Goal: Task Accomplishment & Management: Use online tool/utility

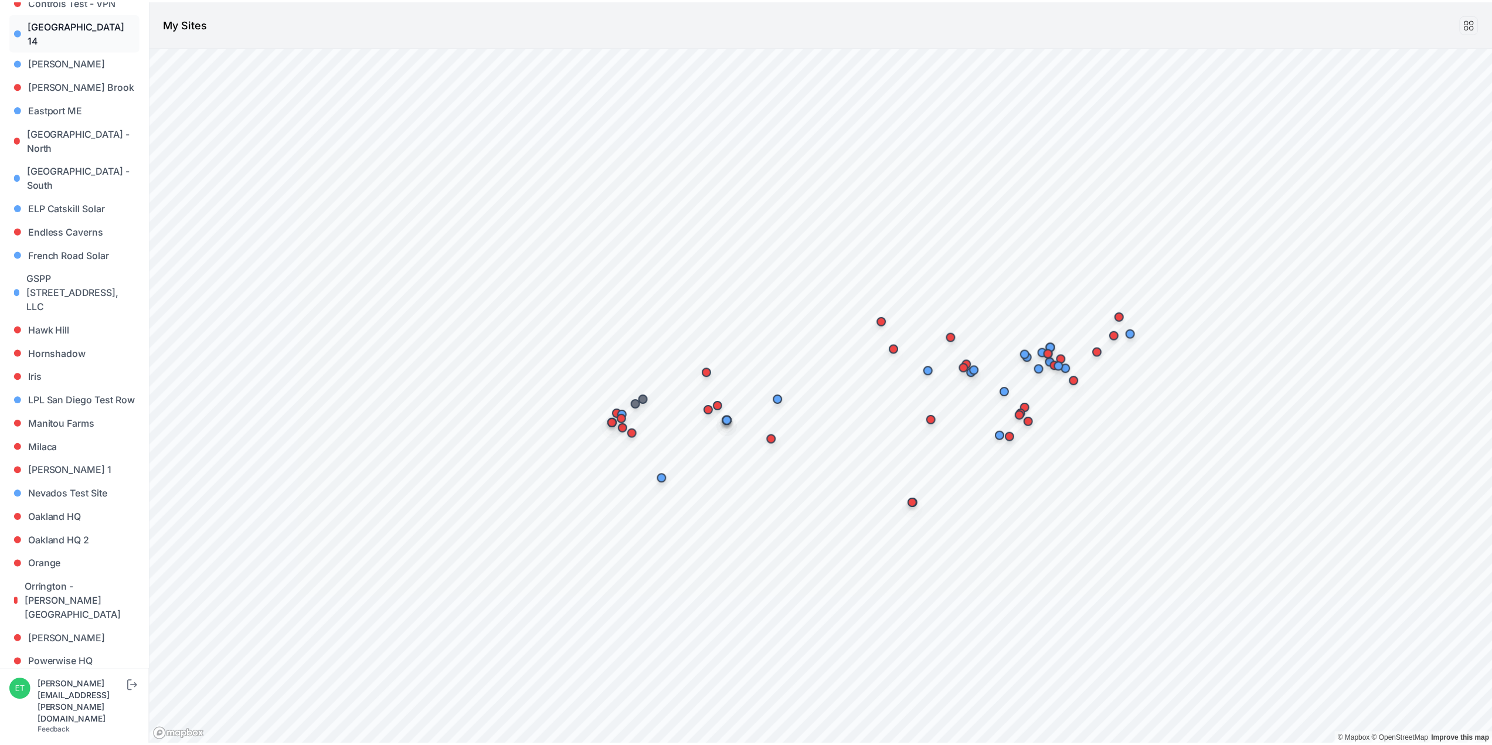
scroll to position [488, 0]
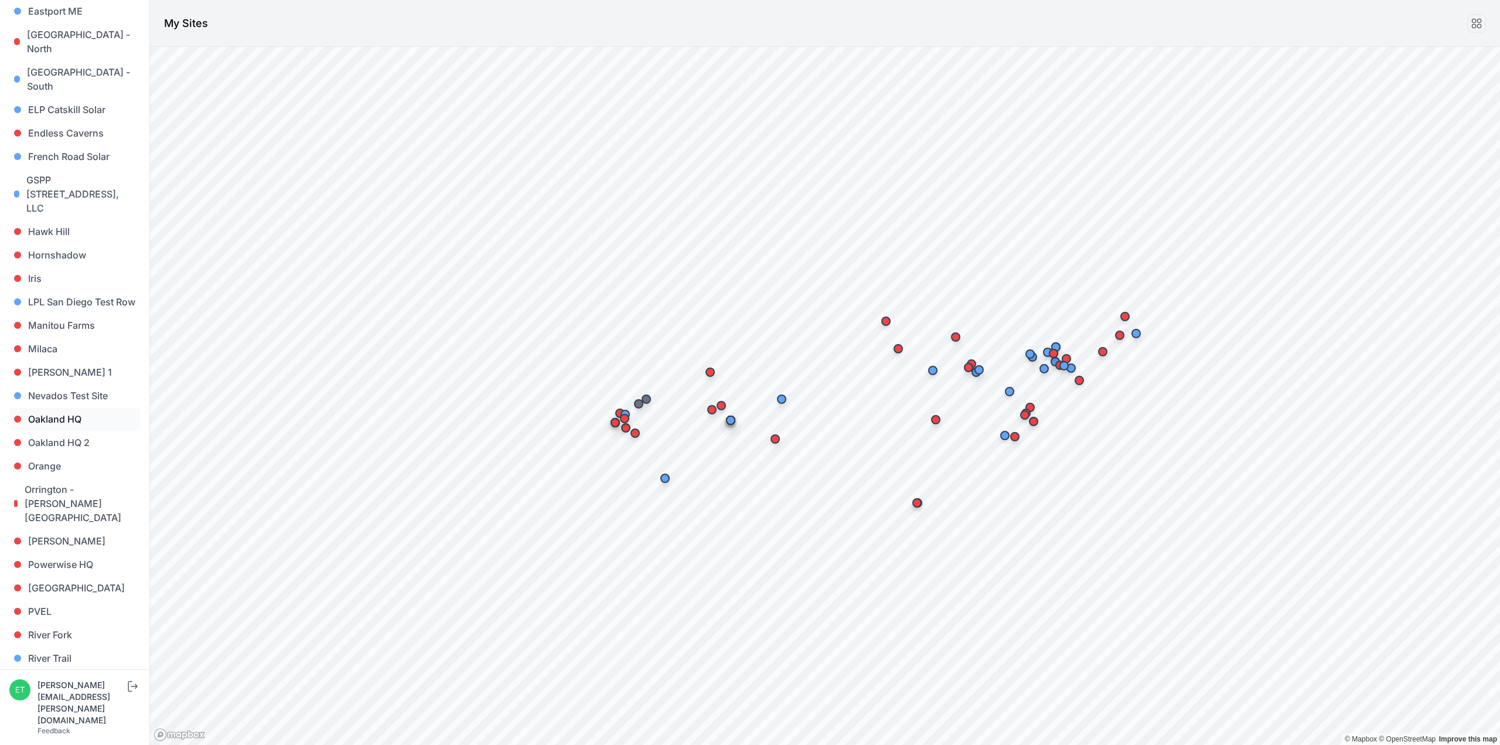
click at [81, 407] on link "Oakland HQ" at bounding box center [74, 418] width 131 height 23
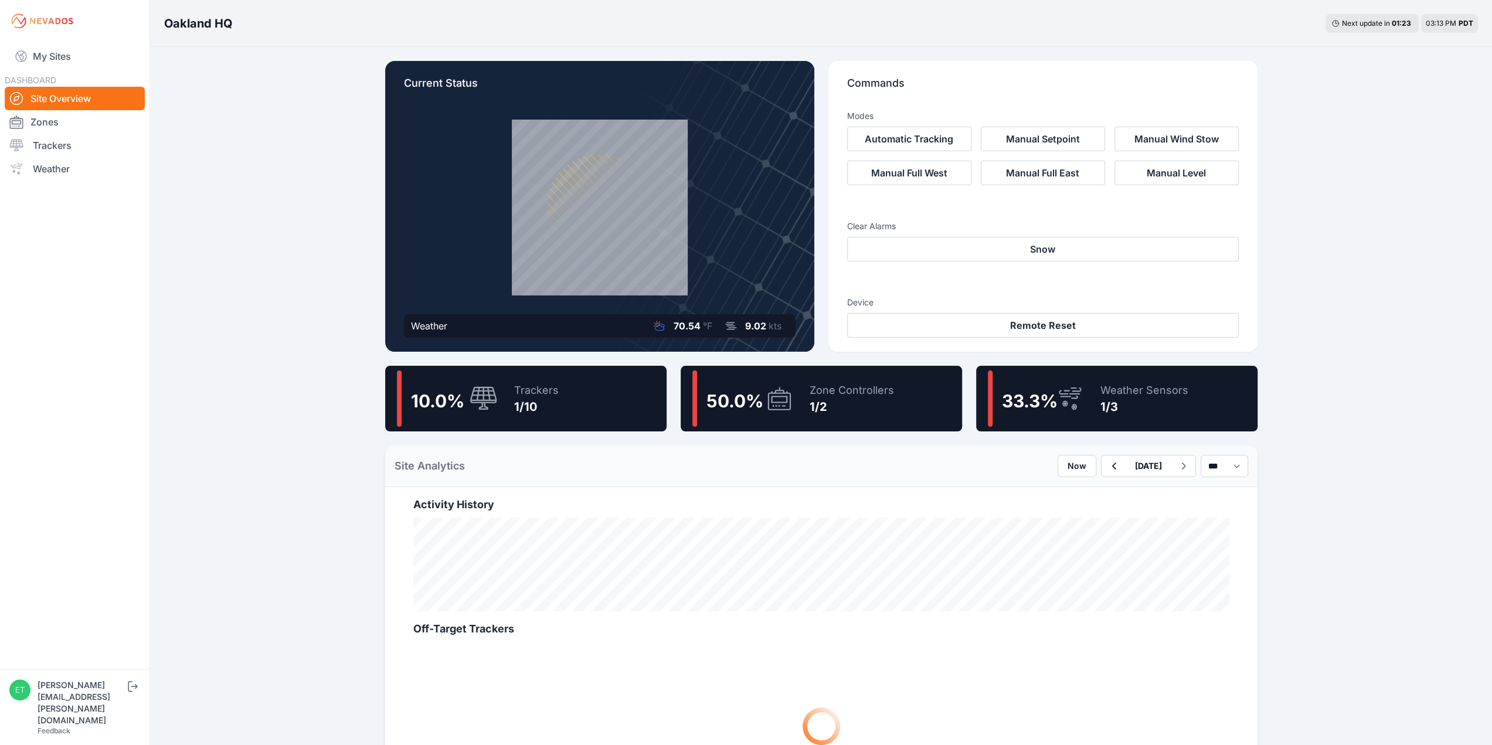
click at [754, 399] on span "50.0 %" at bounding box center [734, 400] width 57 height 21
click at [743, 404] on span "50.0 %" at bounding box center [734, 400] width 57 height 21
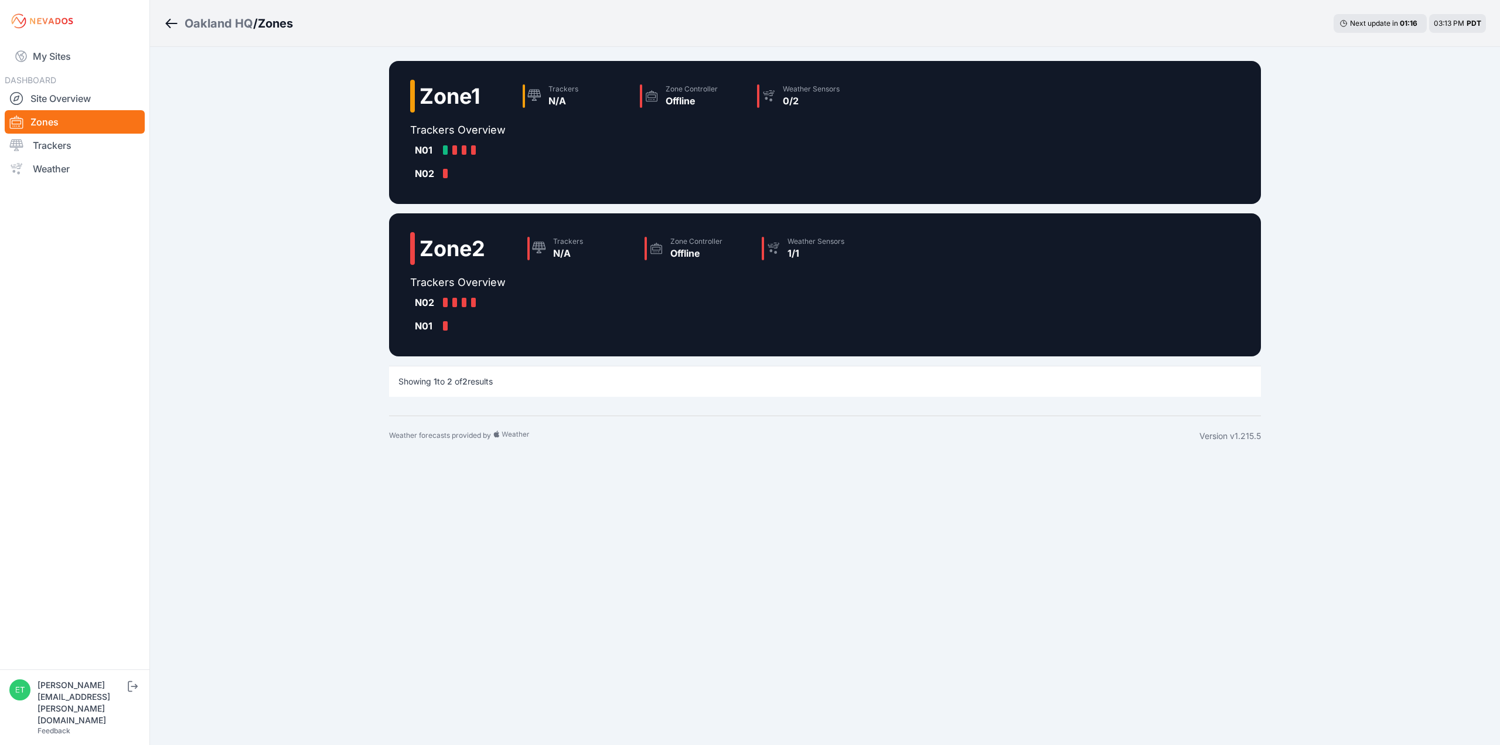
click at [171, 22] on icon "Breadcrumb" at bounding box center [171, 23] width 15 height 14
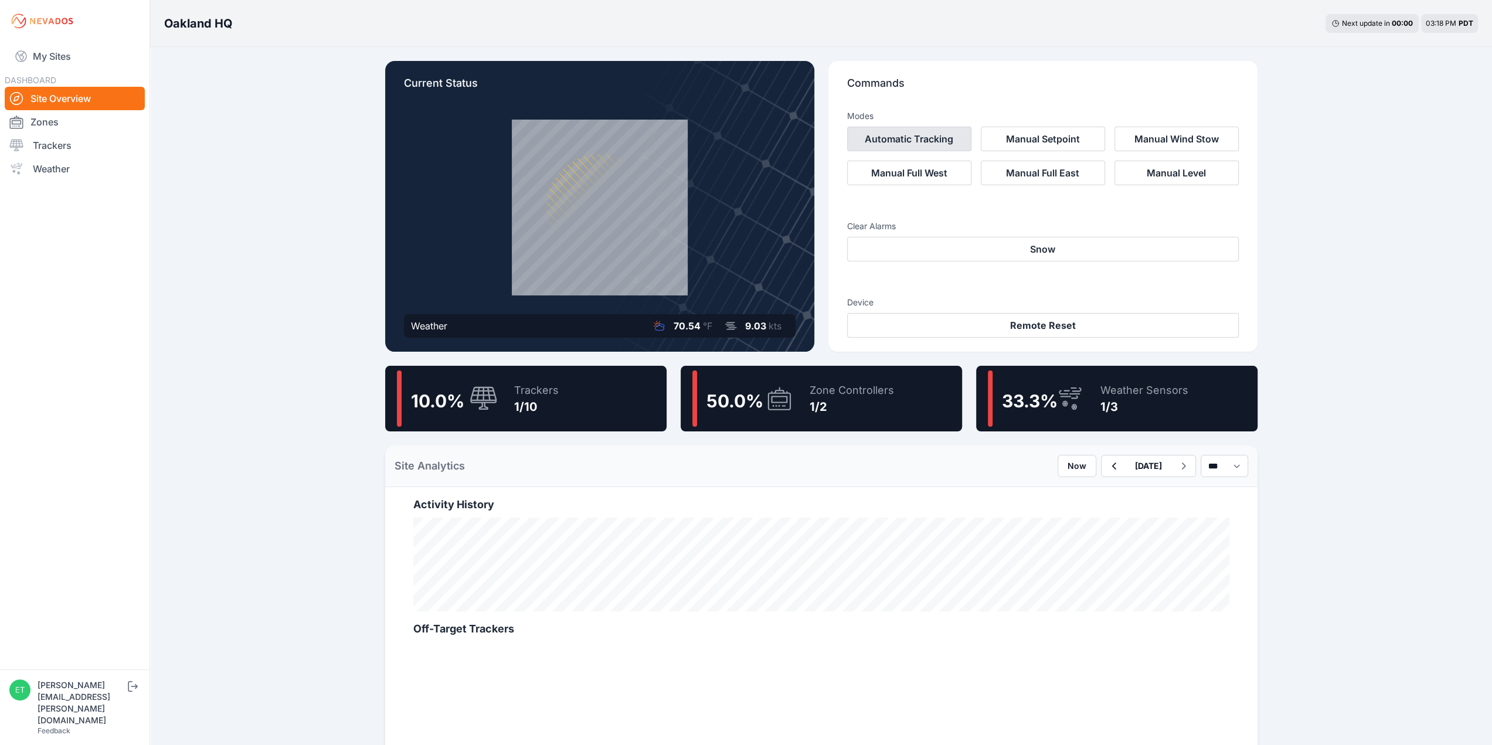
click at [909, 138] on button "Automatic Tracking" at bounding box center [909, 139] width 124 height 25
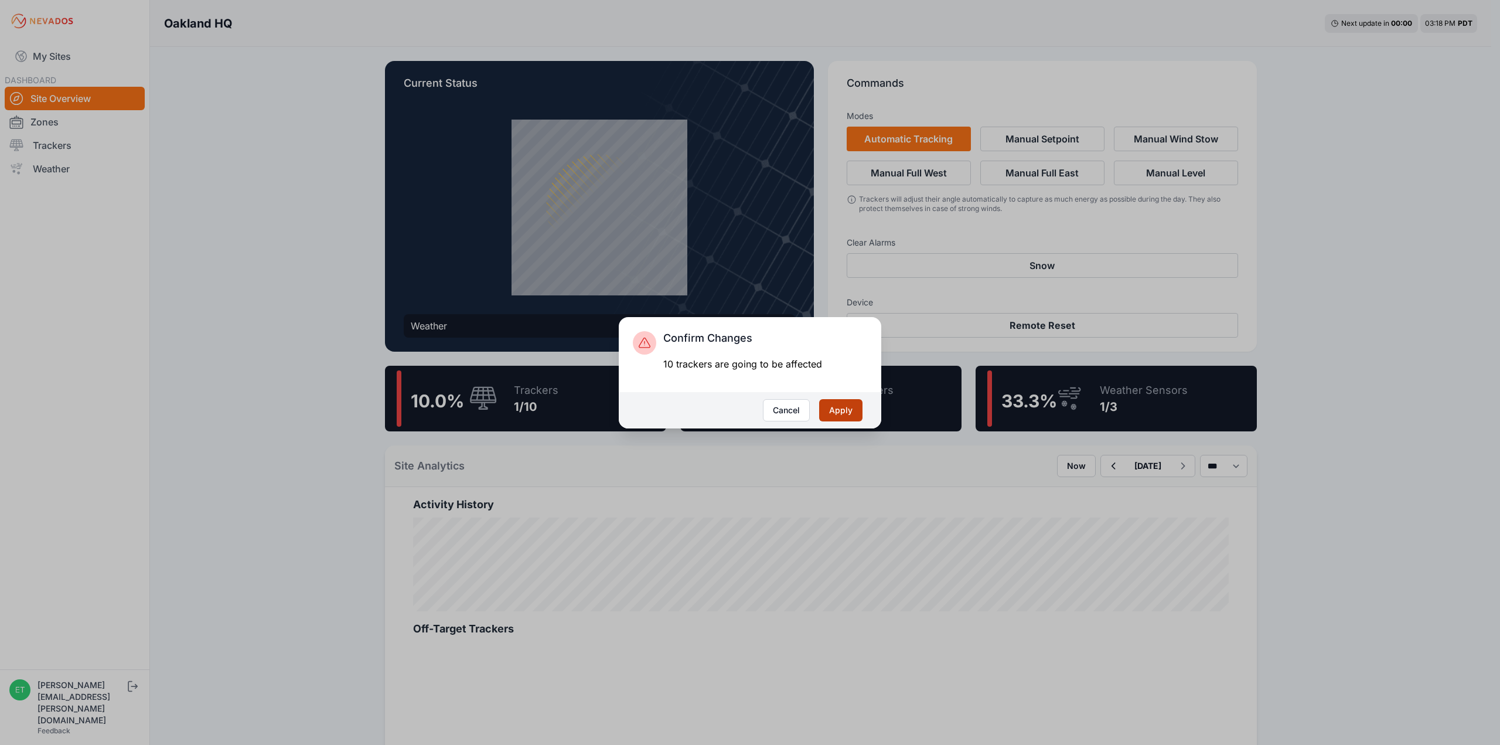
click at [844, 412] on button "Apply" at bounding box center [840, 410] width 43 height 22
